Goal: Information Seeking & Learning: Learn about a topic

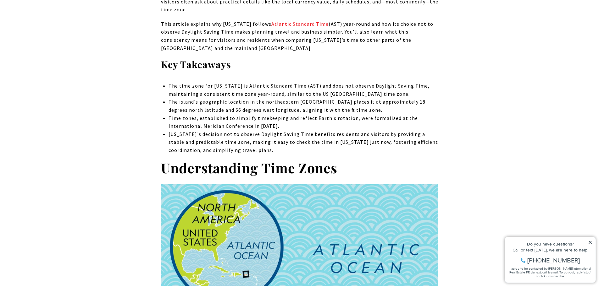
scroll to position [440, 0]
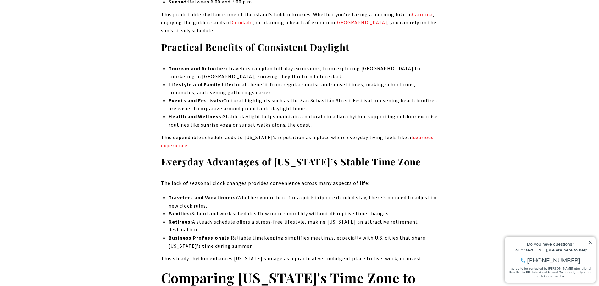
scroll to position [2107, 0]
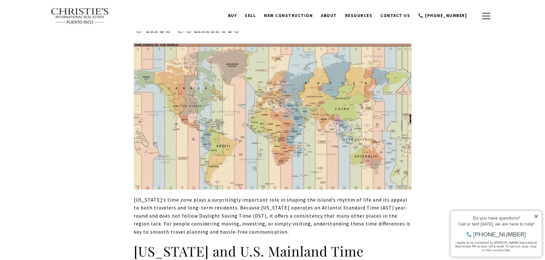
click at [276, 105] on img at bounding box center [272, 117] width 277 height 146
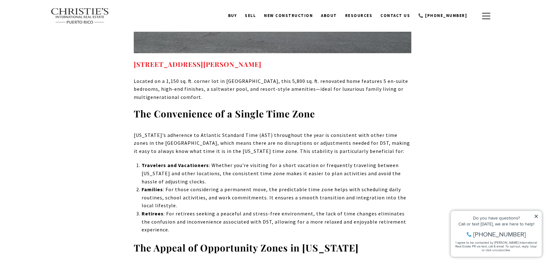
scroll to position [4216, 0]
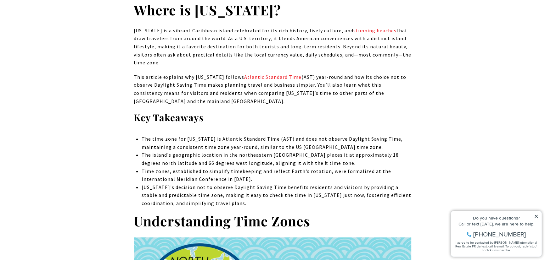
scroll to position [457, 0]
